Goal: Register for event/course

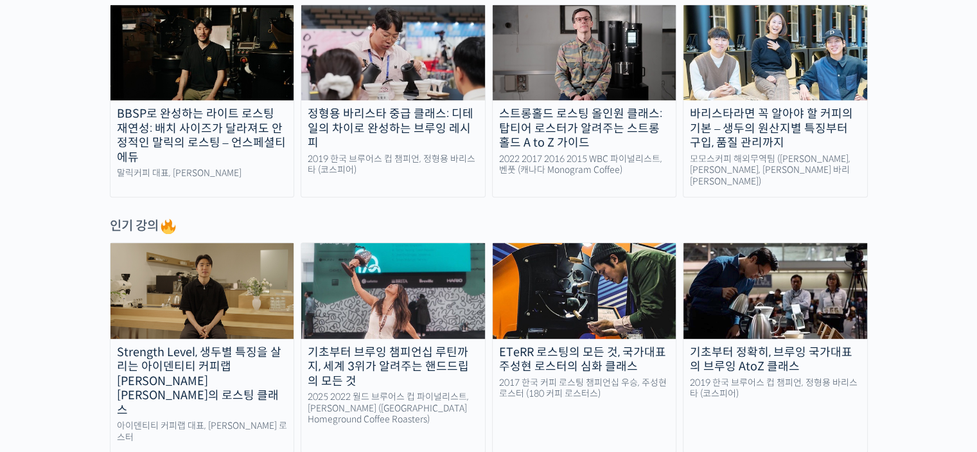
scroll to position [495, 0]
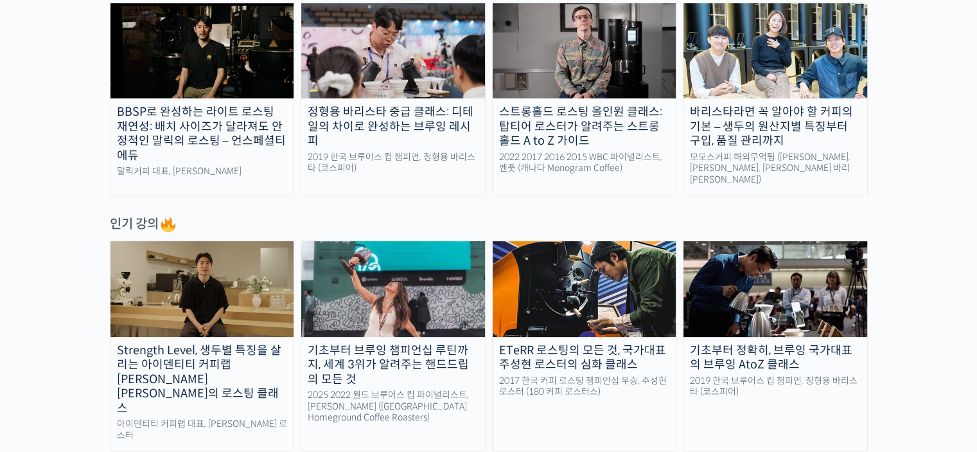
click at [409, 128] on div "정형용 바리스타 중급 클래스: 디테일의 차이로 완성하는 브루잉 레시피" at bounding box center [393, 127] width 184 height 44
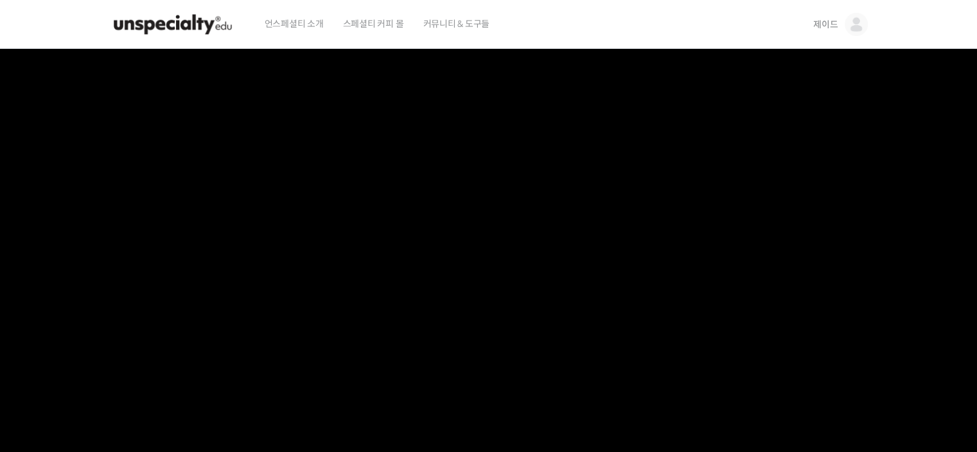
click at [293, 24] on span "언스페셜티 소개" at bounding box center [294, 23] width 59 height 49
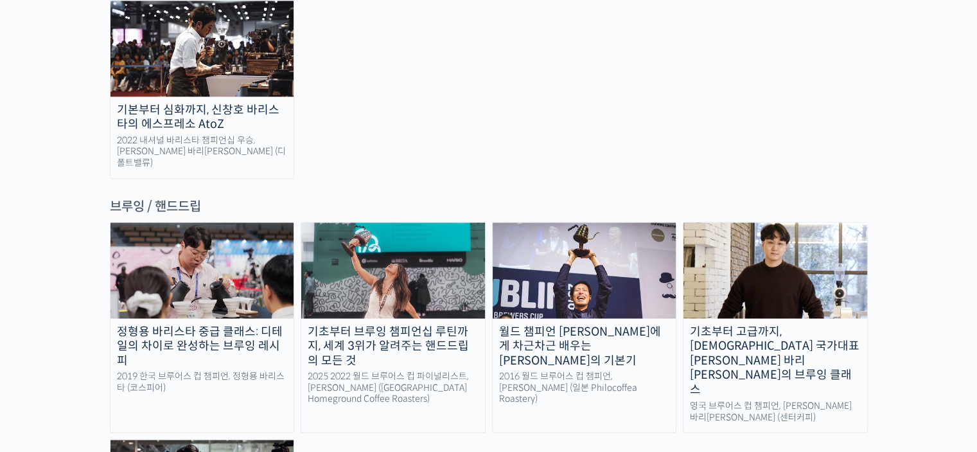
scroll to position [2043, 0]
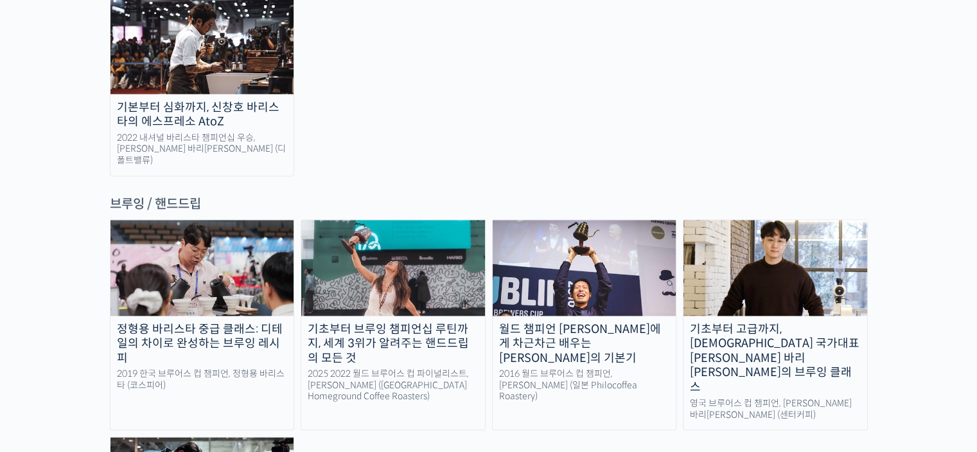
click at [213, 220] on img at bounding box center [203, 267] width 184 height 95
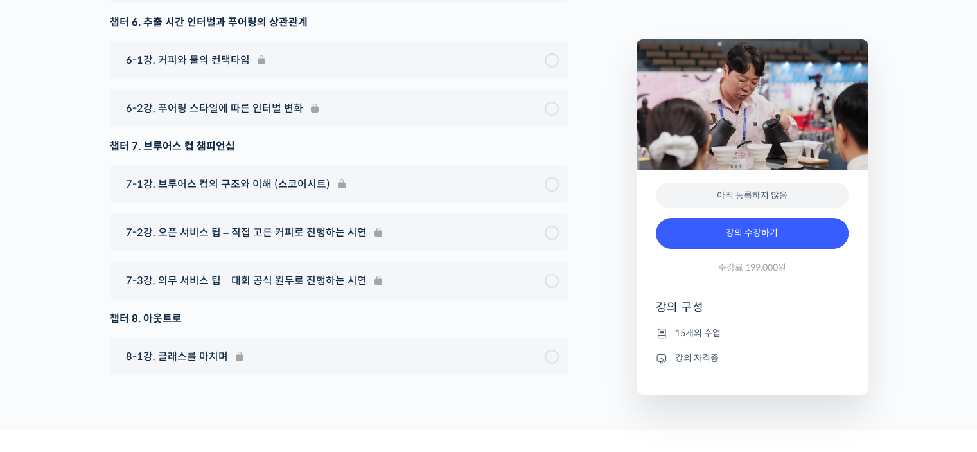
scroll to position [4404, 0]
